Goal: Navigation & Orientation: Understand site structure

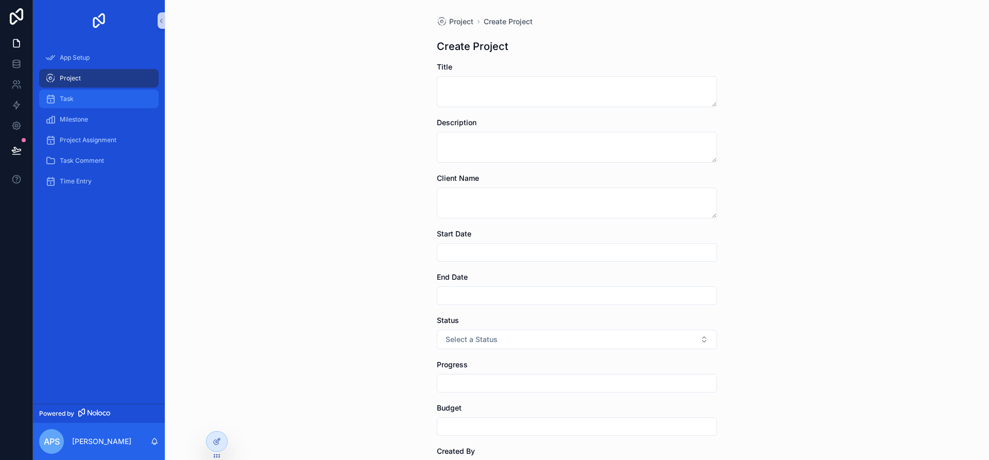
click at [106, 99] on div "Task" at bounding box center [98, 99] width 107 height 16
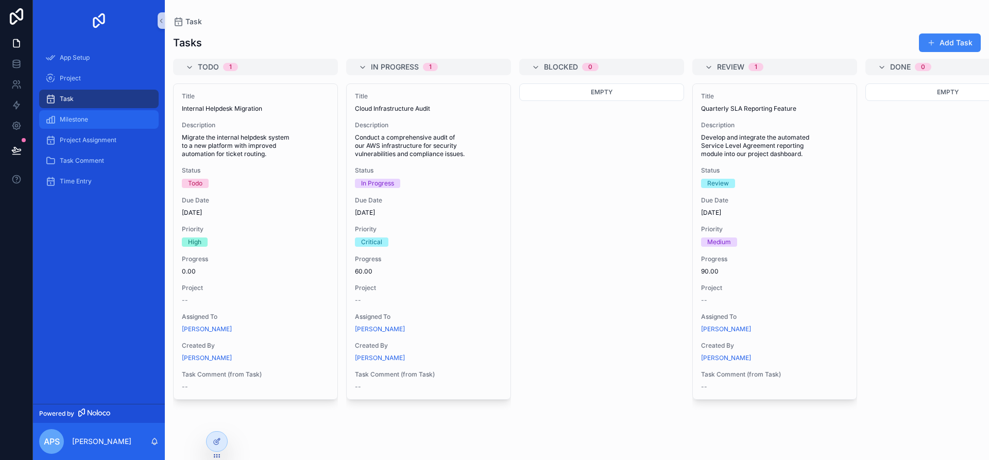
click at [72, 125] on div "Milestone" at bounding box center [98, 119] width 107 height 16
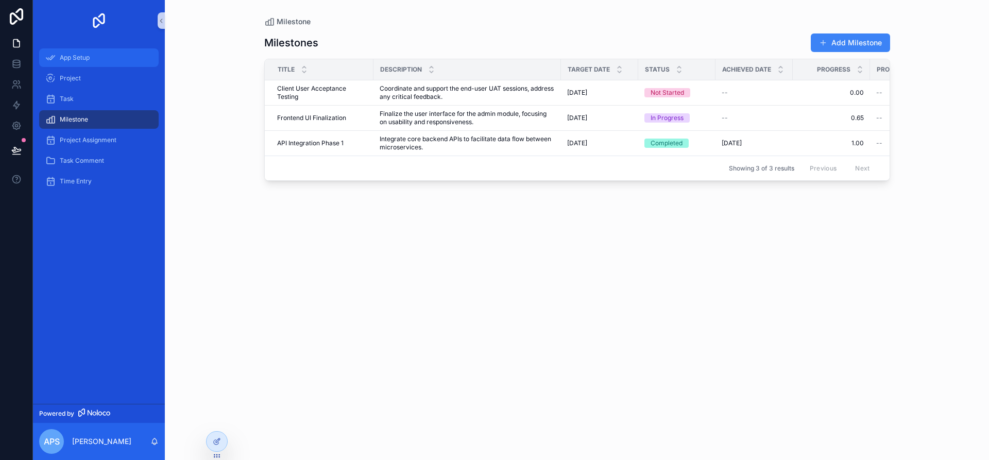
click at [87, 63] on div "App Setup" at bounding box center [98, 57] width 107 height 16
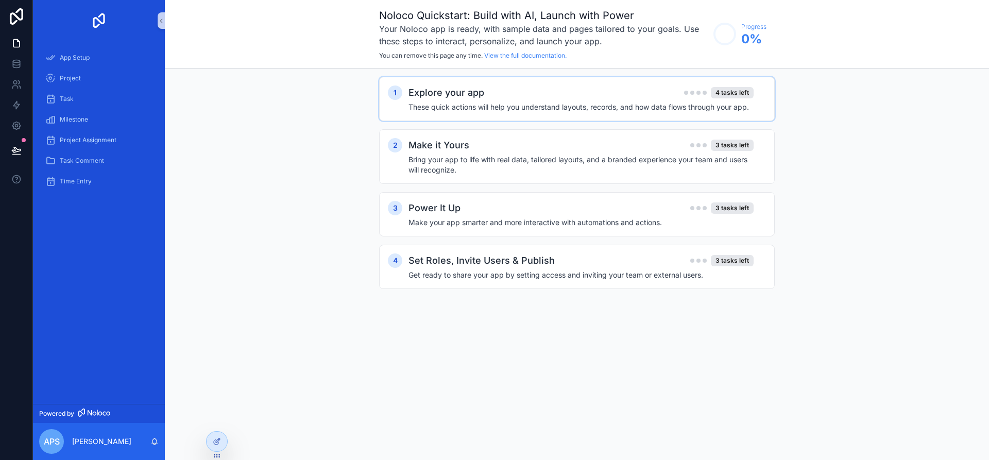
click at [479, 102] on h4 "These quick actions will help you understand layouts, records, and how data flo…" at bounding box center [581, 107] width 345 height 10
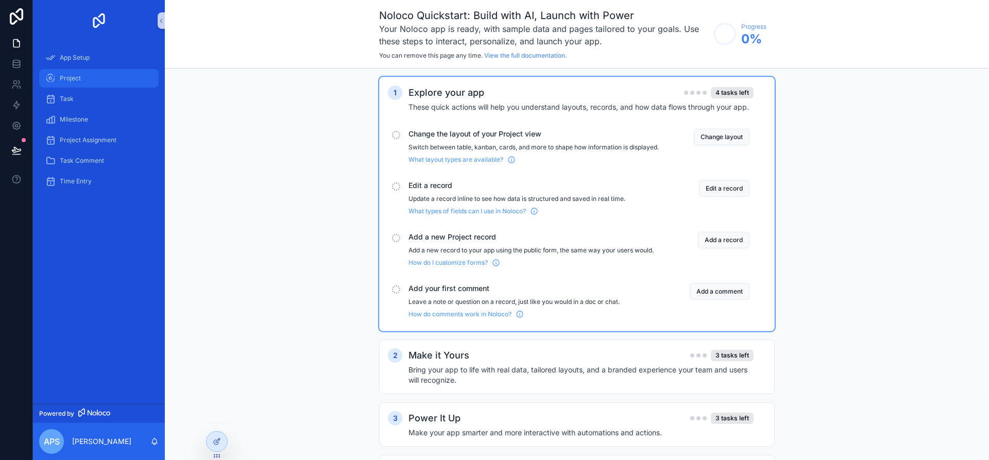
drag, startPoint x: 133, startPoint y: 75, endPoint x: 115, endPoint y: 82, distance: 19.4
click at [115, 82] on div "Project" at bounding box center [98, 78] width 107 height 16
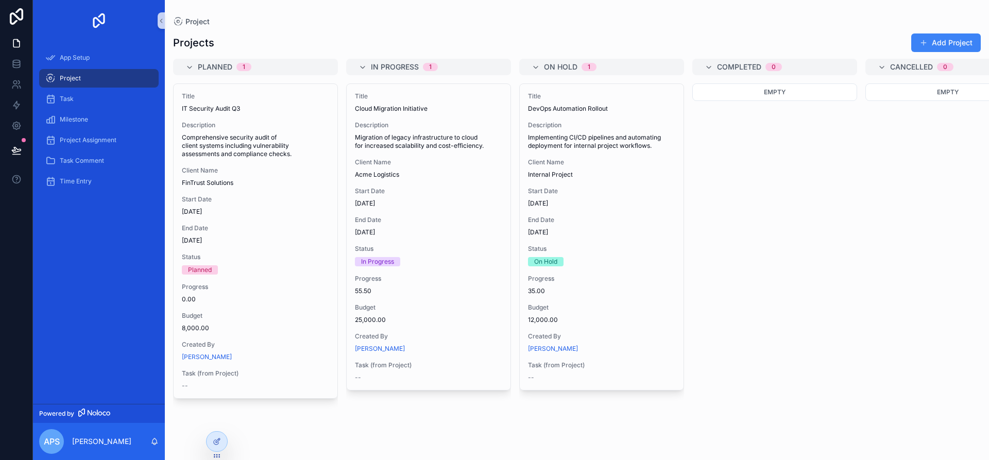
click at [644, 72] on div "On Hold 1" at bounding box center [608, 67] width 128 height 16
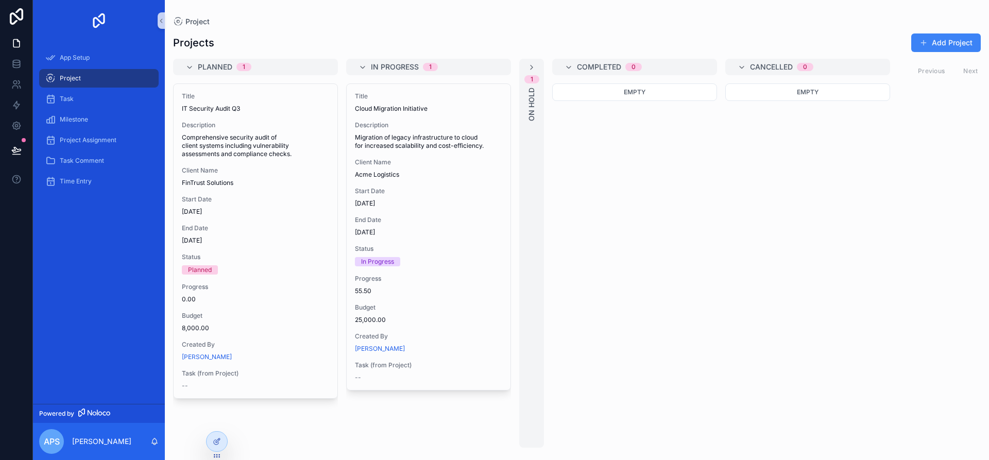
click at [536, 66] on div "1 On Hold" at bounding box center [531, 253] width 25 height 389
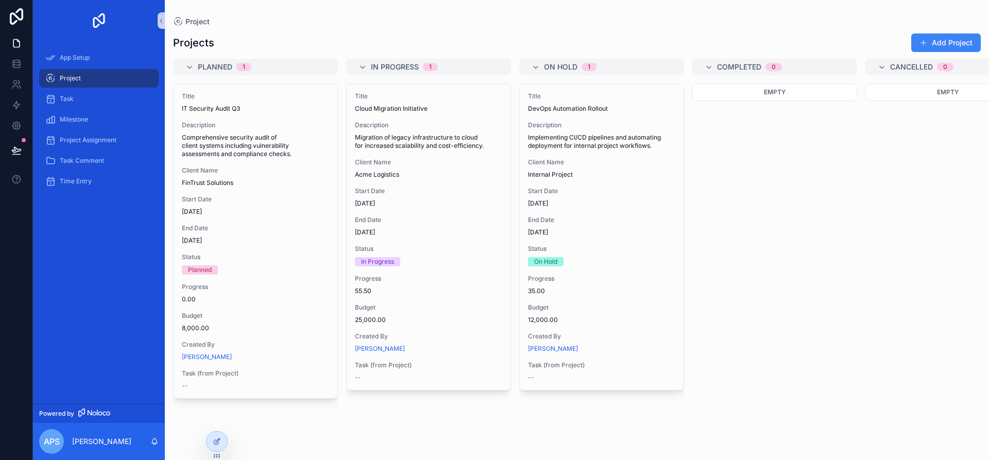
drag, startPoint x: 624, startPoint y: 71, endPoint x: 668, endPoint y: 39, distance: 54.6
click at [668, 39] on div "Projects Add Project" at bounding box center [577, 43] width 808 height 20
drag, startPoint x: 621, startPoint y: 73, endPoint x: 611, endPoint y: 58, distance: 17.4
click at [611, 58] on div "Projects Add Project Planned 1 Title IT Security Audit Q3 Description Comprehen…" at bounding box center [577, 237] width 824 height 421
click at [91, 54] on div "App Setup" at bounding box center [98, 57] width 107 height 16
